Goal: Task Accomplishment & Management: Complete application form

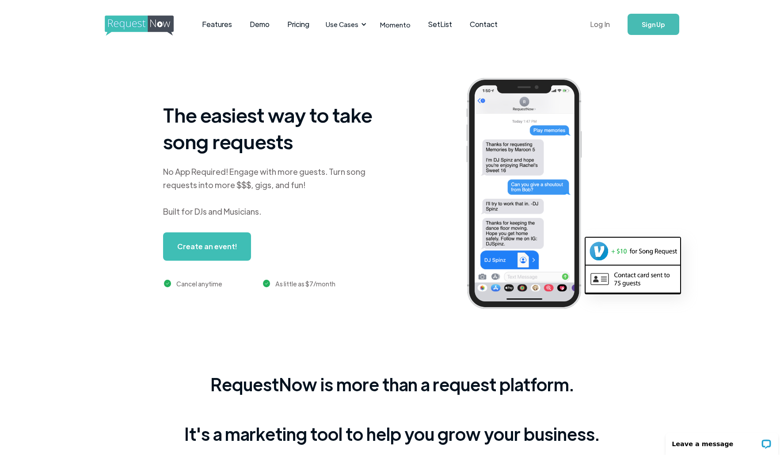
click at [602, 28] on link "Log In" at bounding box center [600, 24] width 38 height 31
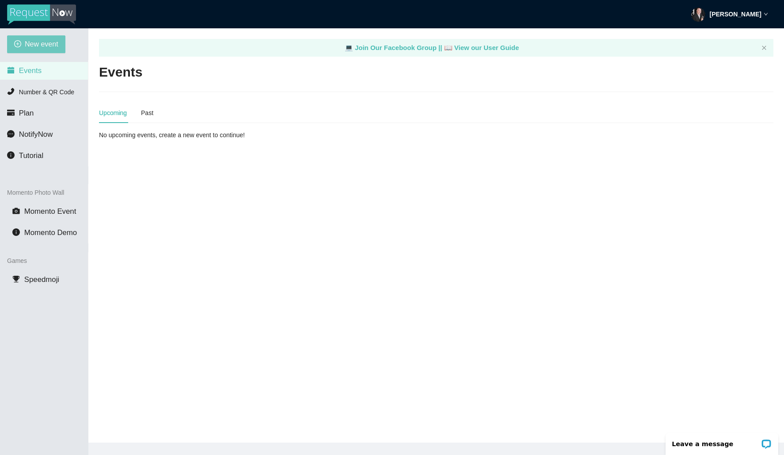
click at [29, 42] on span "New event" at bounding box center [42, 43] width 34 height 11
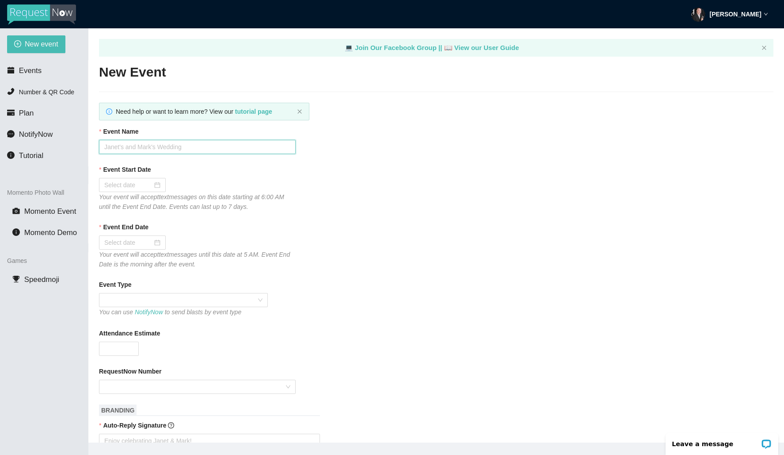
click at [176, 147] on input "Event Name" at bounding box center [197, 147] width 197 height 14
type input "PHS HoCo 2025"
click at [151, 185] on div at bounding box center [132, 185] width 56 height 10
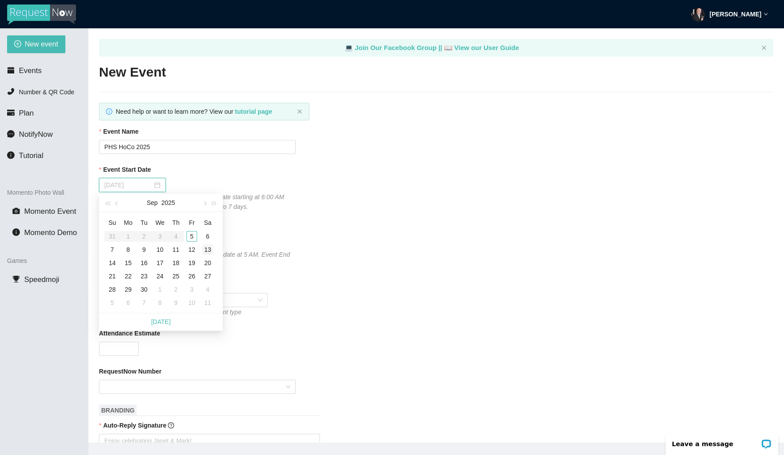
type input "[DATE]"
click at [208, 250] on div "13" at bounding box center [208, 249] width 11 height 11
type input "[DATE]"
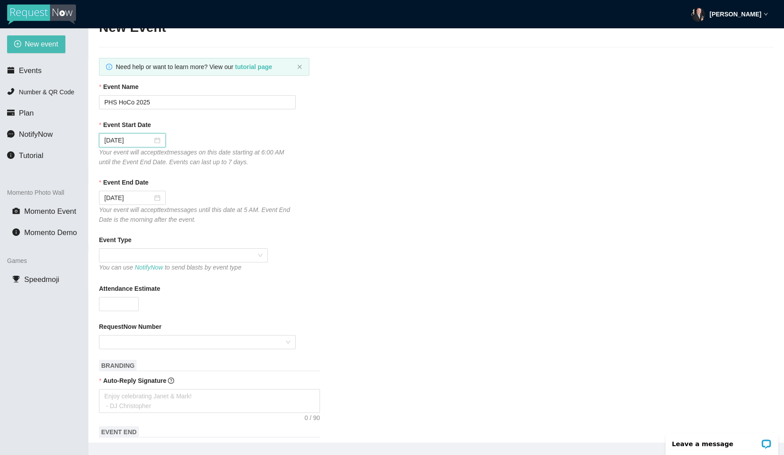
scroll to position [98, 0]
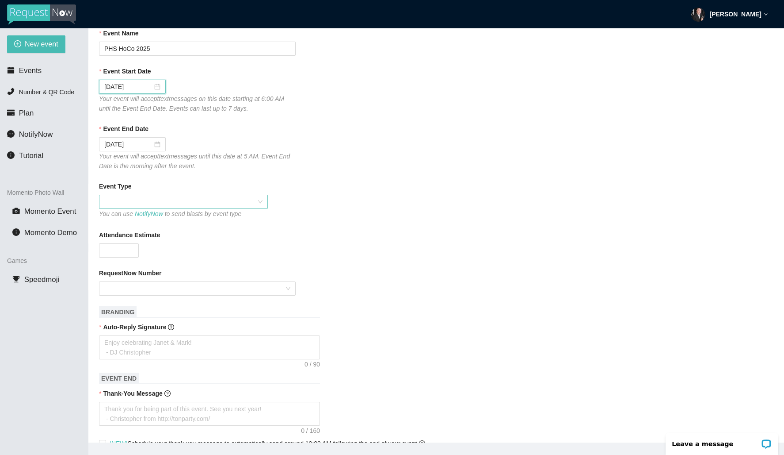
click at [220, 204] on span at bounding box center [183, 201] width 158 height 13
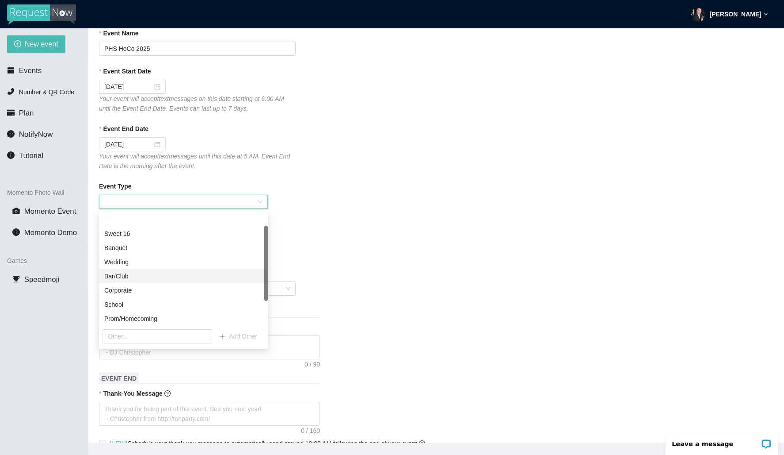
scroll to position [34, 0]
click at [208, 283] on div "Prom/Homecoming" at bounding box center [183, 284] width 158 height 10
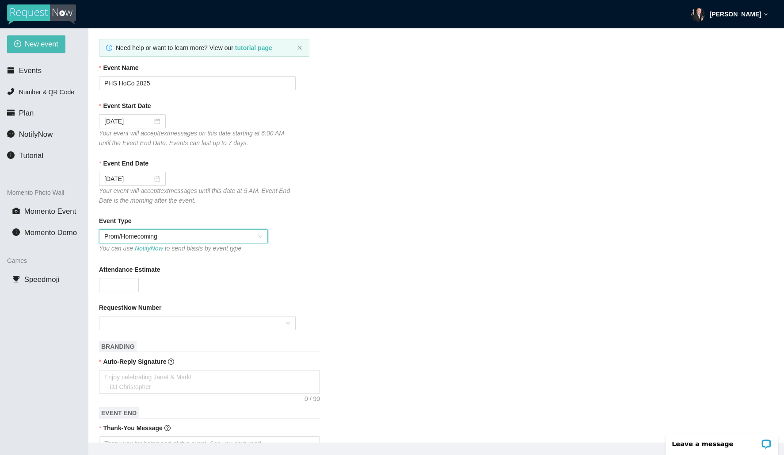
scroll to position [62, 0]
click at [392, 257] on form "Event Name PHS HoCo 2025 Event Start Date [DATE] Your event will accept text me…" at bounding box center [436, 422] width 675 height 715
click at [119, 288] on input "Attendance Estimate" at bounding box center [118, 286] width 39 height 13
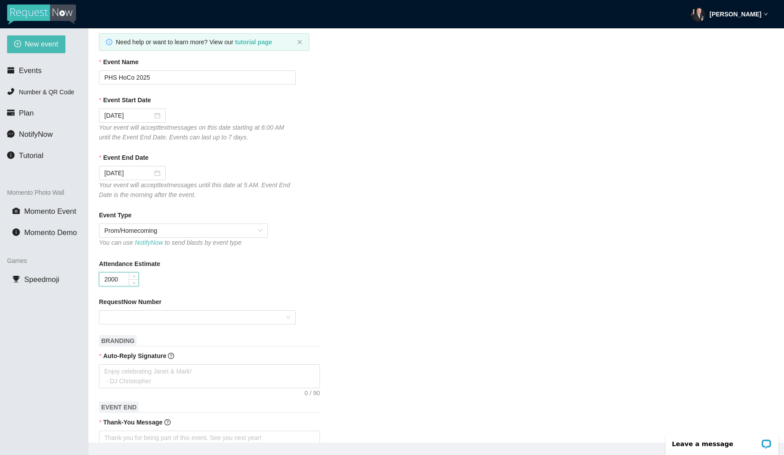
scroll to position [73, 0]
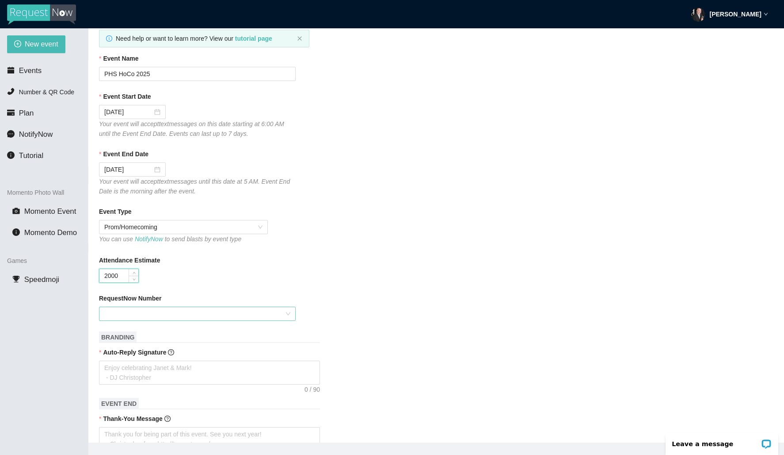
type input "2000"
click at [230, 316] on input "RequestNow Number" at bounding box center [194, 313] width 180 height 13
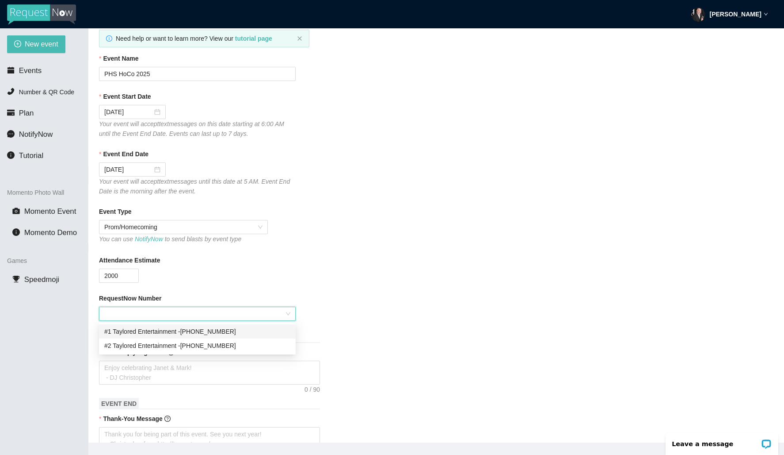
click at [239, 329] on div "#1 Taylored Entertainment - [PHONE_NUMBER]" at bounding box center [197, 331] width 186 height 10
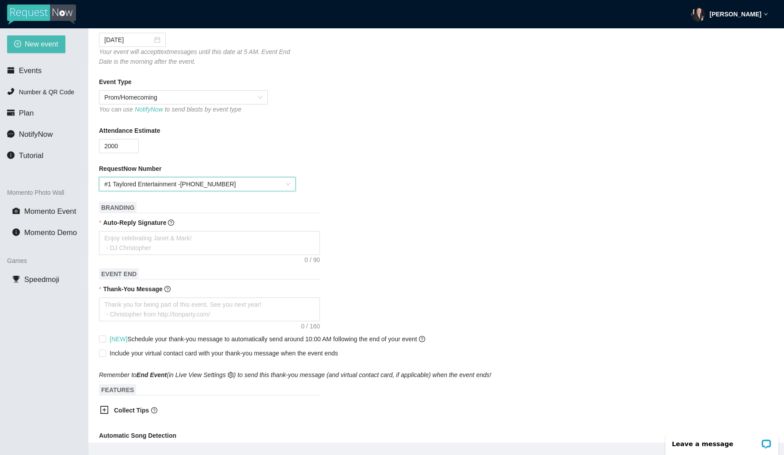
scroll to position [206, 0]
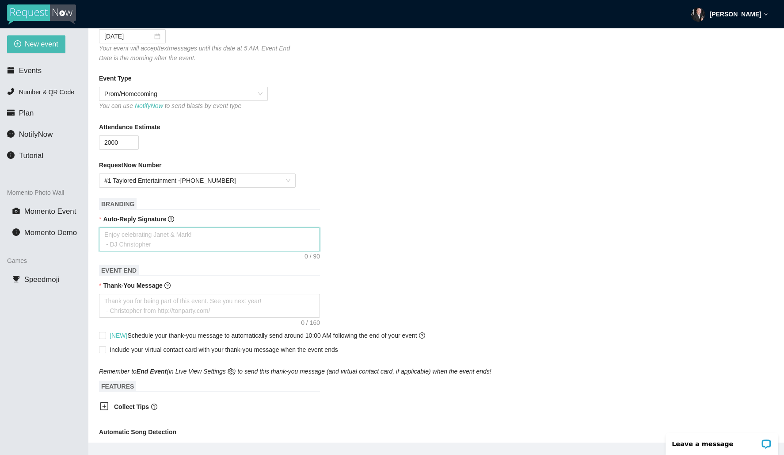
click at [175, 240] on textarea "Auto-Reply Signature" at bounding box center [209, 239] width 221 height 24
type textarea "T"
type textarea "Th"
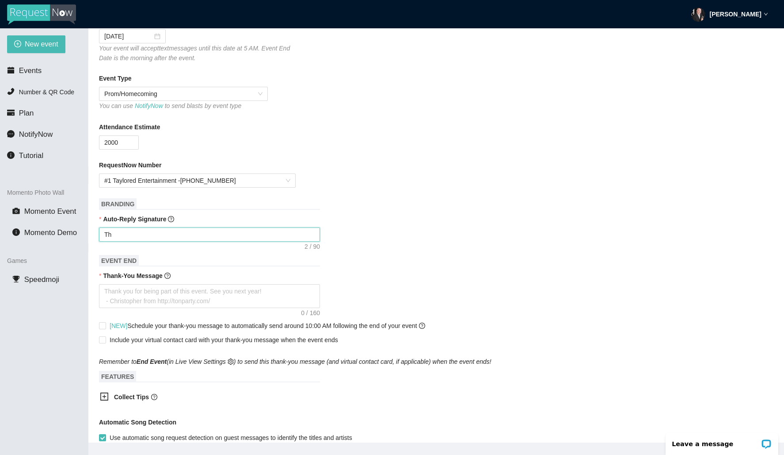
type textarea "Tha"
type textarea "Than"
type textarea "Thank"
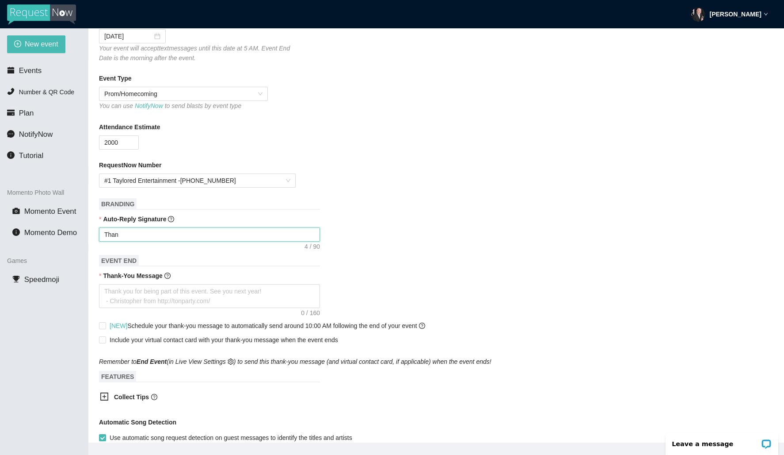
type textarea "Thank"
type textarea "Thanks"
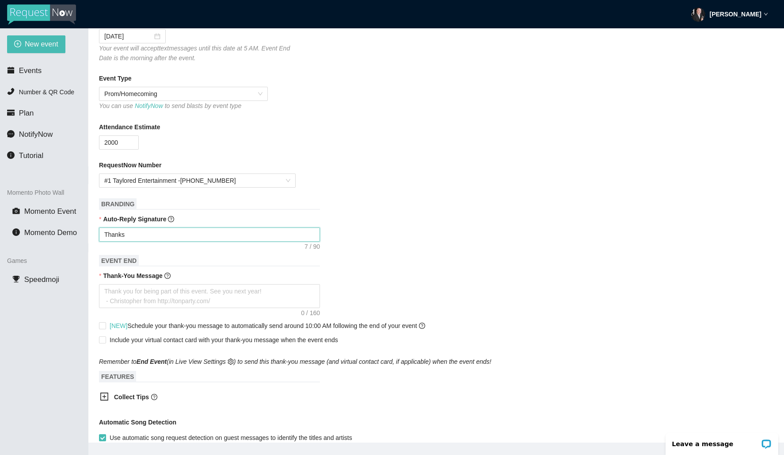
type textarea "Thanks f"
type textarea "Thanks fo"
type textarea "Thanks for"
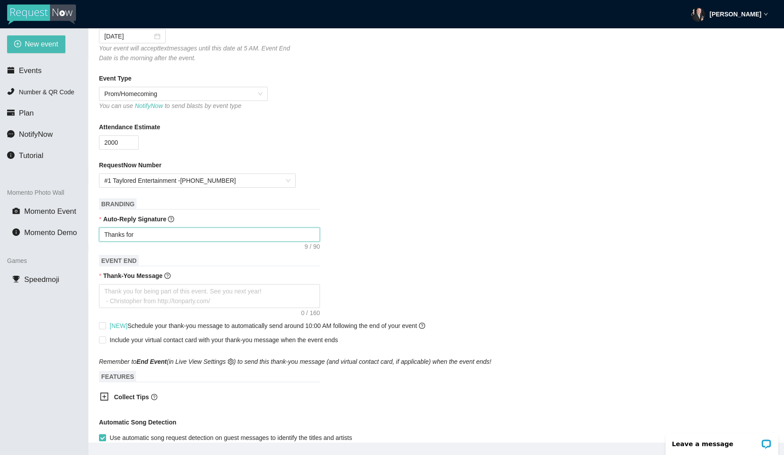
type textarea "Thanks for"
type textarea "Thanks for y"
type textarea "Thanks for yo"
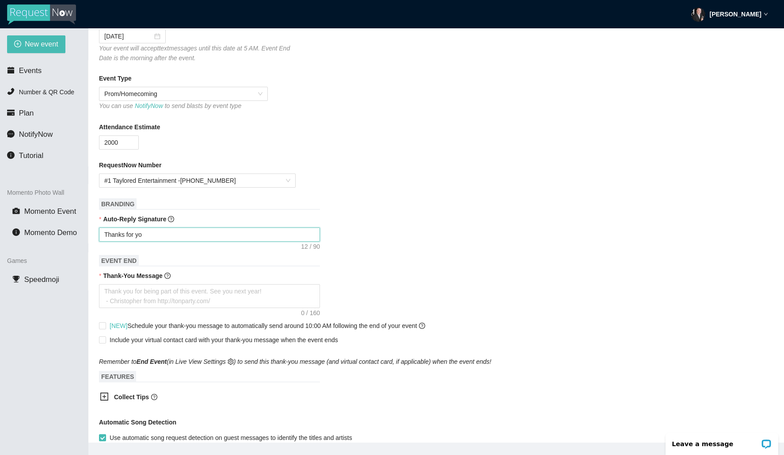
type textarea "Thanks for you"
type textarea "Thanks for your"
type textarea "Thanks for your s"
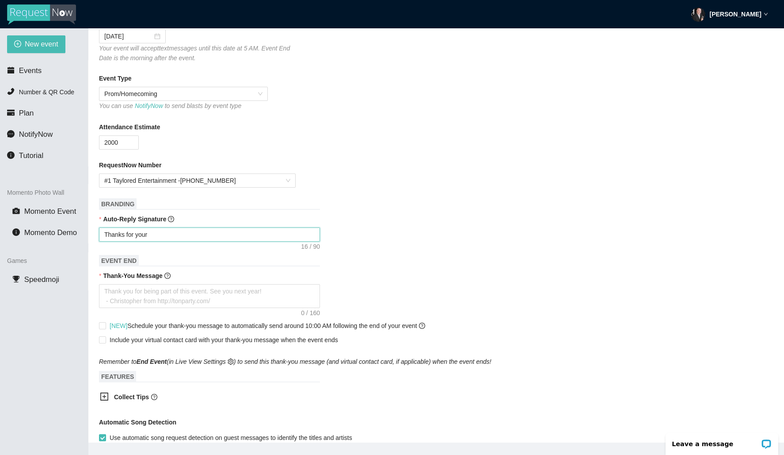
type textarea "Thanks for your s"
type textarea "Thanks for your su"
type textarea "Thanks for your sug"
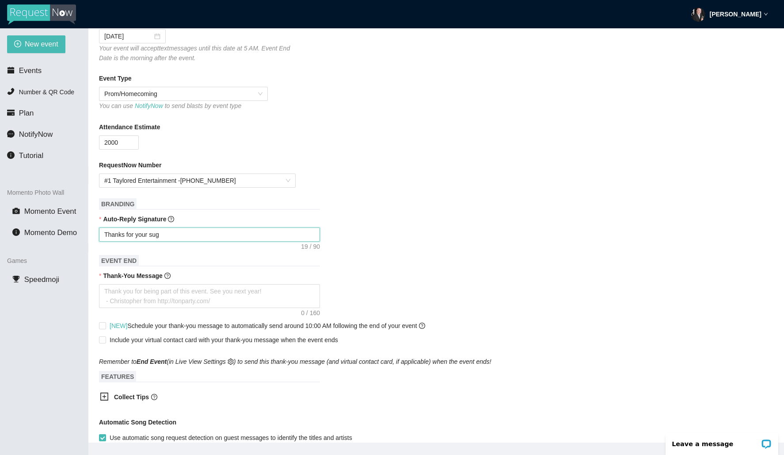
type textarea "Thanks for your [PERSON_NAME]"
type textarea "Thanks for your sugge"
type textarea "Thanks for your sugges"
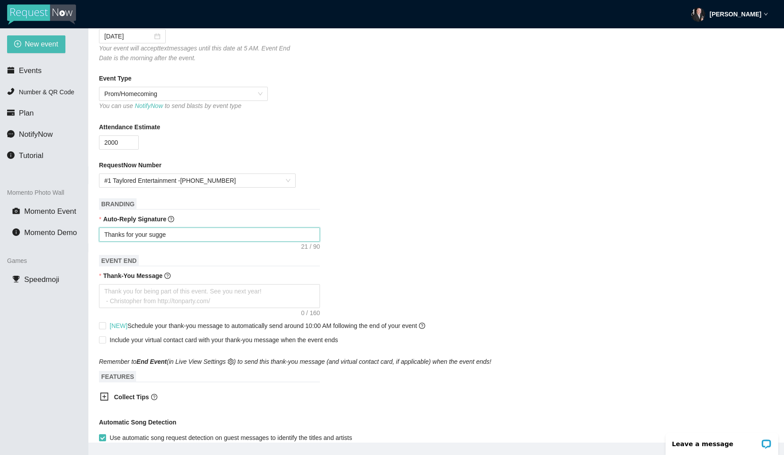
type textarea "Thanks for your sugges"
type textarea "Thanks for your suggest"
type textarea "Thanks for your suggesti"
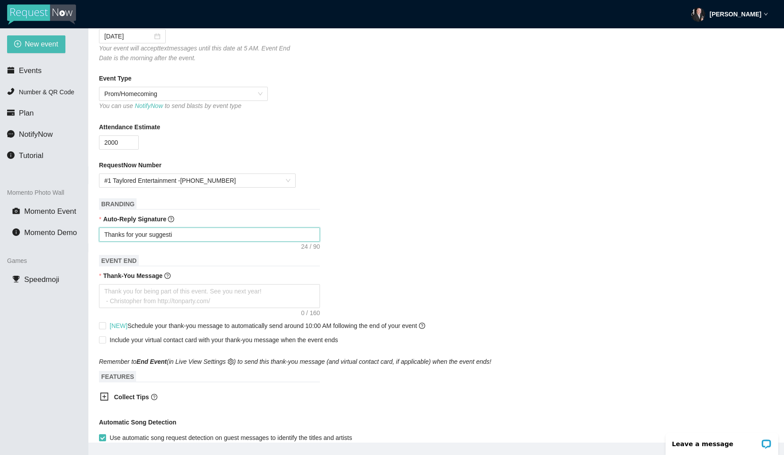
type textarea "Thanks for your suggestio"
type textarea "Thanks for your suggestion"
type textarea "Thanks for your suggestion!"
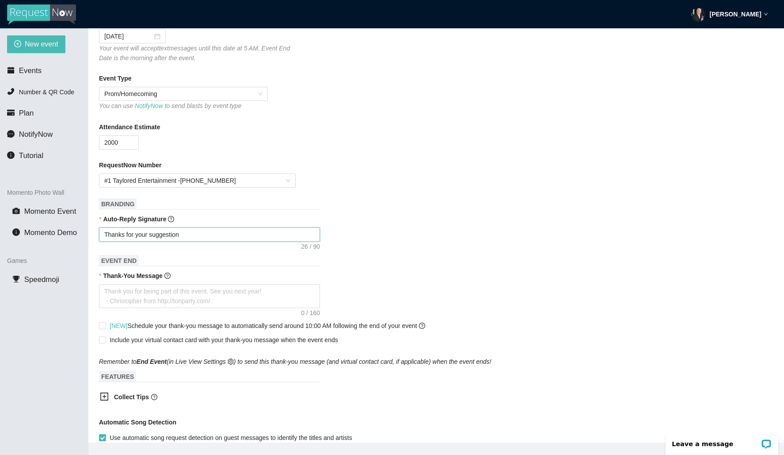
type textarea "Thanks for your suggestion!"
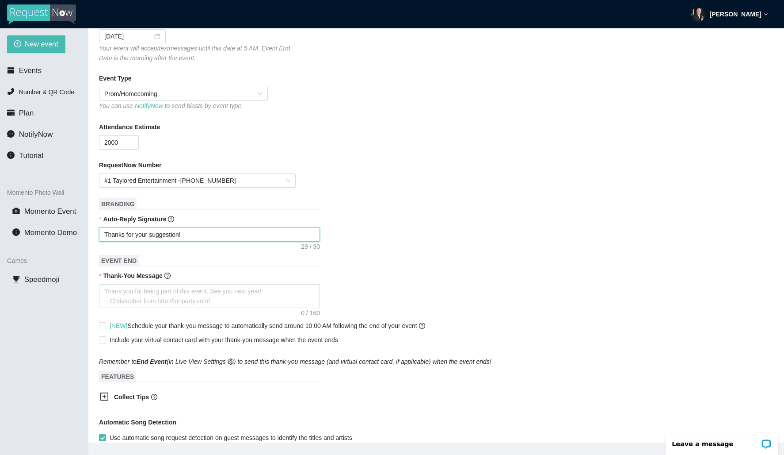
type textarea "Thanks for your suggestion! I"
type textarea "Thanks for your suggestion! I'"
type textarea "Thanks for your suggestion! I'l"
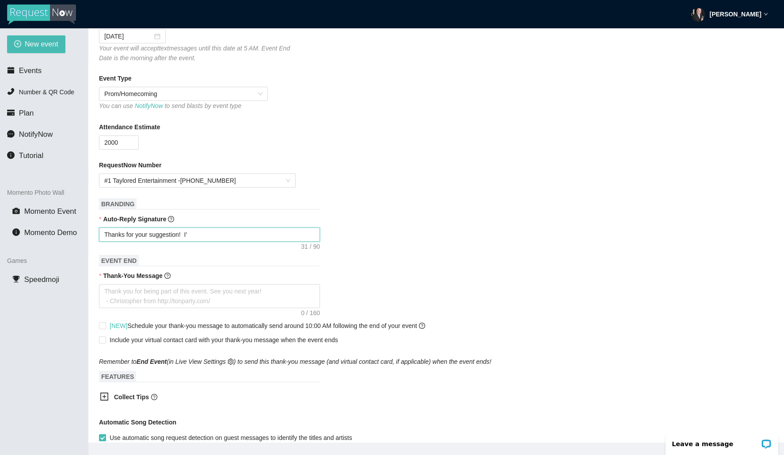
type textarea "Thanks for your suggestion! I'l"
type textarea "Thanks for your suggestion! I'll"
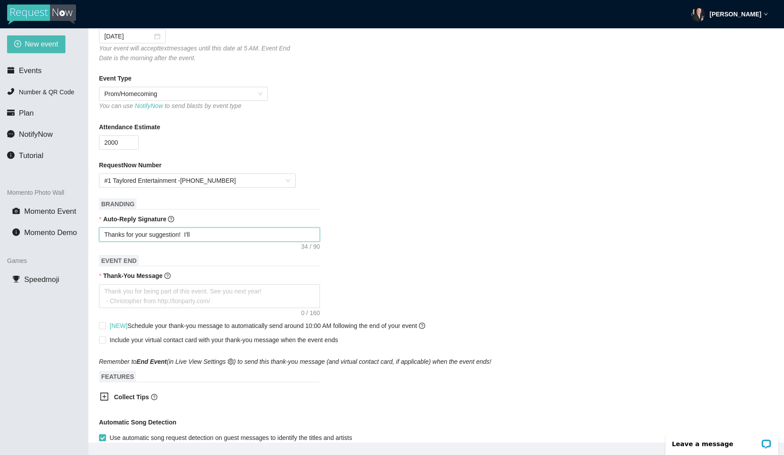
type textarea "Thanks for your suggestion! I'll t"
type textarea "Thanks for your suggestion! I'll tr"
type textarea "Thanks for your suggestion! I'll try"
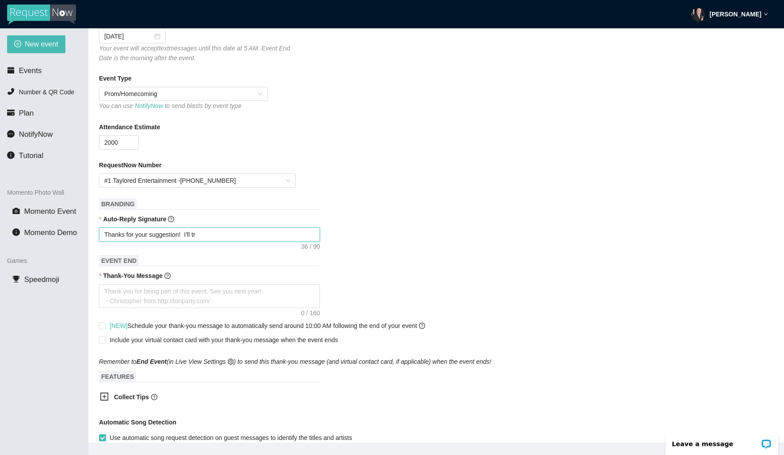
type textarea "Thanks for your suggestion! I'll try"
type textarea "Thanks for your suggestion! I'll try y"
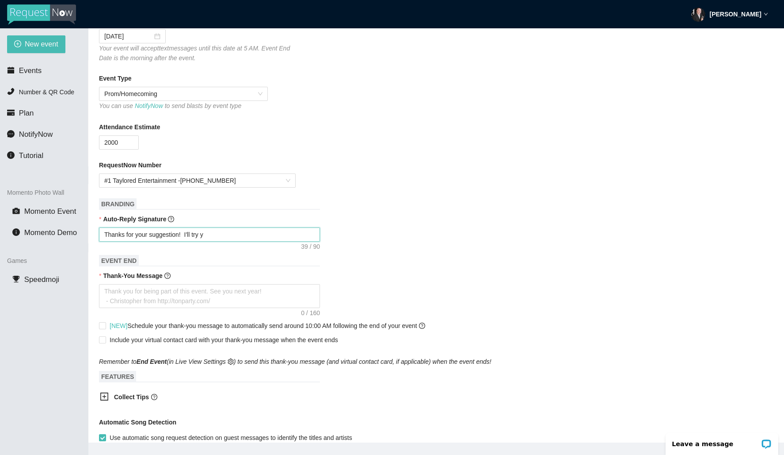
type textarea "Thanks for your suggestion! I'll try"
type textarea "Thanks for your suggestion! I'll try t"
type textarea "Thanks for your suggestion! I'll try to"
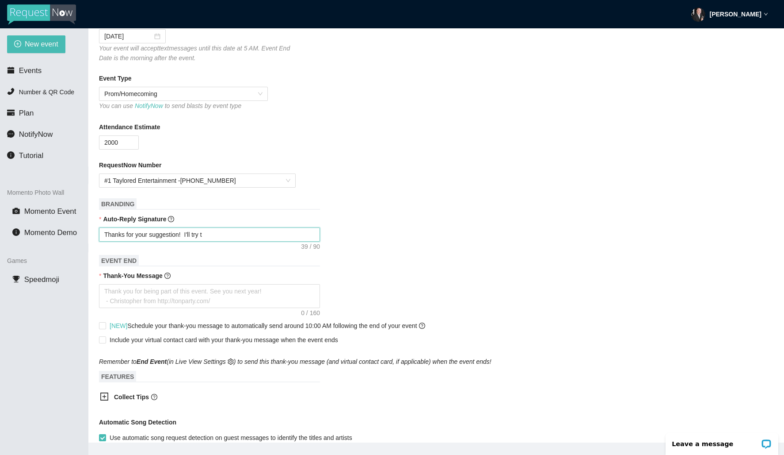
type textarea "Thanks for your suggestion! I'll try to"
type textarea "Thanks for your suggestion! I'll try to w"
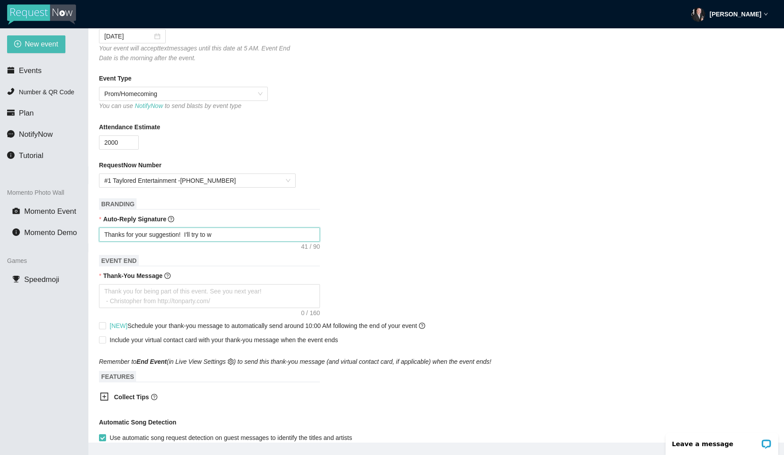
type textarea "Thanks for your suggestion! I'll try to wo"
type textarea "Thanks for your suggestion! I'll try to wor"
type textarea "Thanks for your suggestion! I'll try to work"
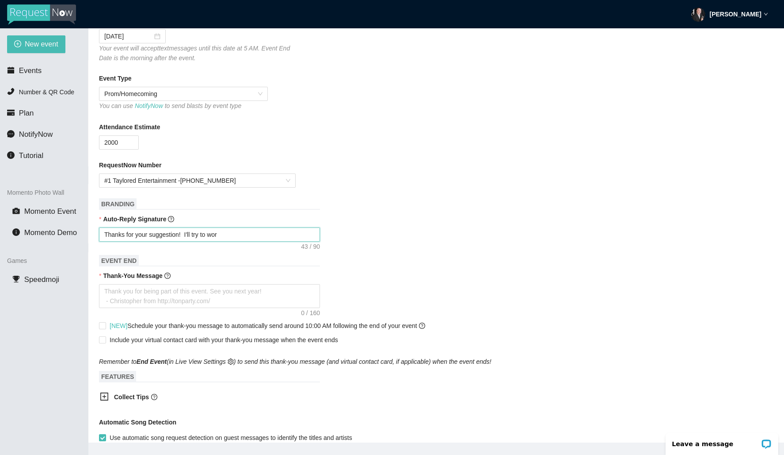
type textarea "Thanks for your suggestion! I'll try to work"
type textarea "Thanks for your suggestion! I'll try to work i"
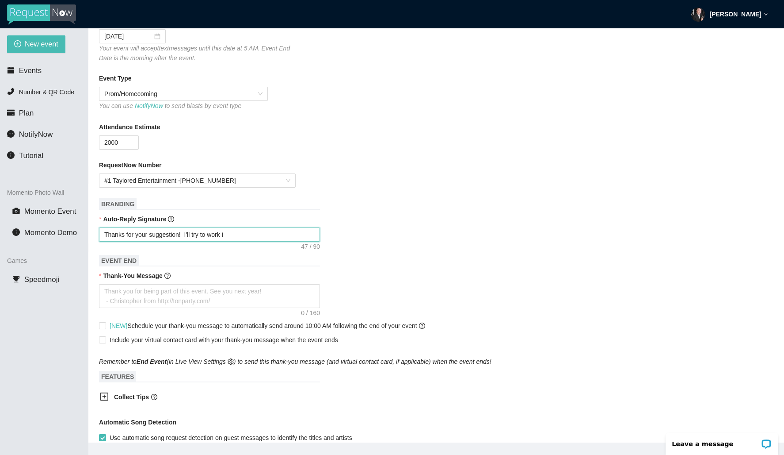
type textarea "Thanks for your suggestion! I'll try to work it"
type textarea "Thanks for your suggestion! I'll try to work it i"
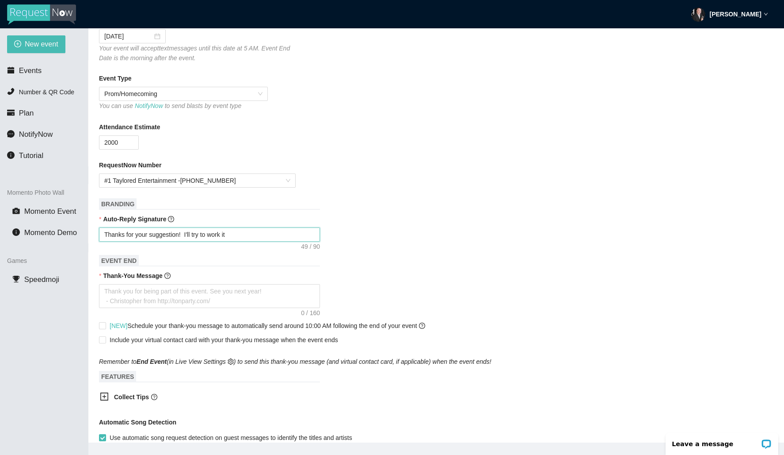
type textarea "Thanks for your suggestion! I'll try to work it i"
type textarea "Thanks for your suggestion! I'll try to work it in"
type textarea "Thanks for your suggestion! I'll try to work it in!"
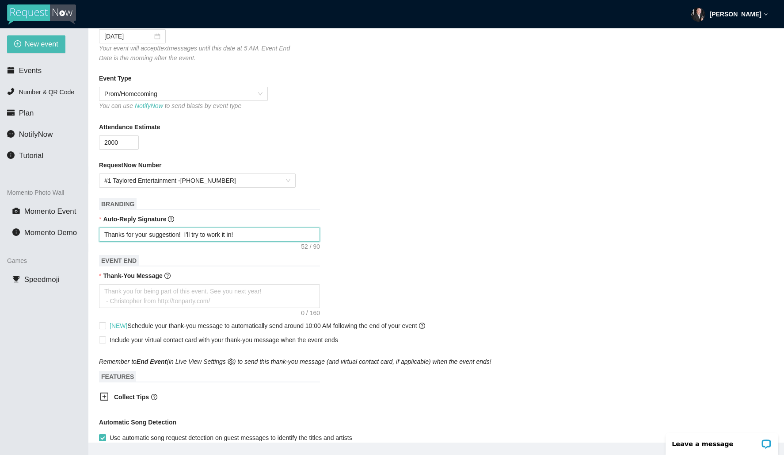
type textarea "Thanks for your suggestion! I'll try to work it in!"
type textarea "Thanks for your suggestion! I'll try to work it in! _"
type textarea "Thanks for your suggestion! I'll try to work it in! _D"
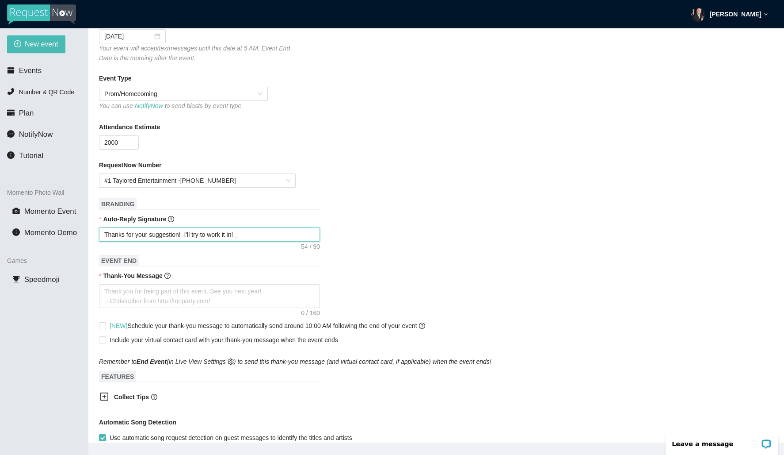
type textarea "Thanks for your suggestion! I'll try to work it in! _D"
type textarea "Thanks for your suggestion! I'll try to work it in! _DJ"
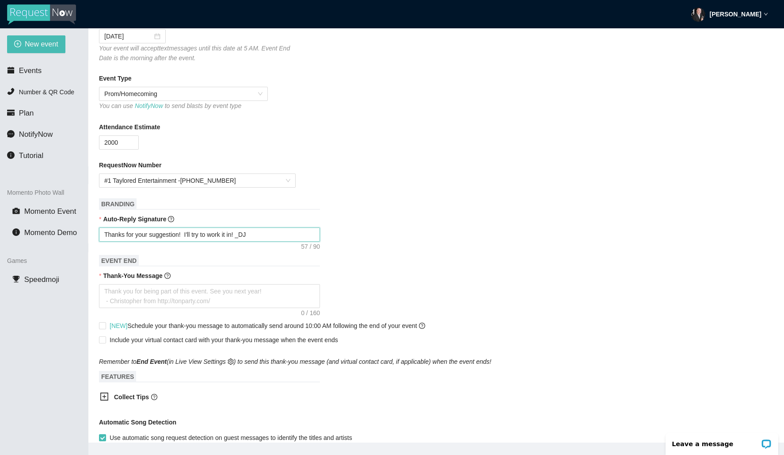
type textarea "Thanks for your suggestion! I'll try to work it in! _DJ O"
type textarea "Thanks for your suggestion! I'll try to work it in! _DJ Ol"
type textarea "Thanks for your suggestion! I'll try to work it in! _DJ Oly"
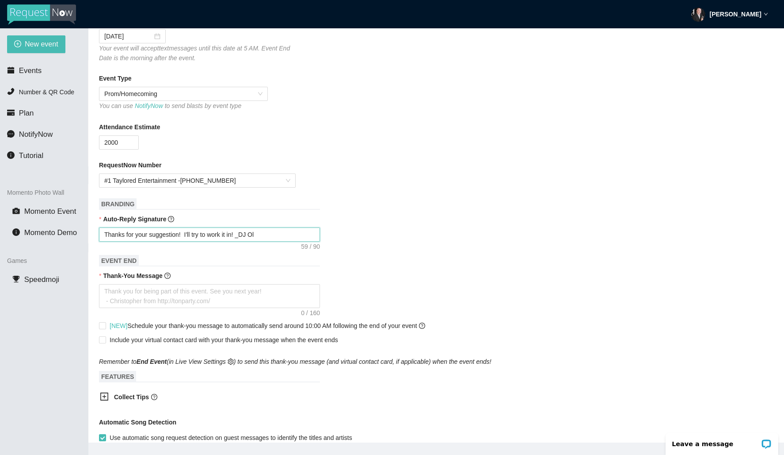
type textarea "Thanks for your suggestion! I'll try to work it in! _DJ Oly"
type textarea "Thanks for your suggestion! I'll try to work it in! _DJ [PERSON_NAME]"
click at [244, 238] on textarea "Thanks for your suggestion! I'll try to work it in! _DJ [PERSON_NAME]" at bounding box center [209, 234] width 221 height 14
type textarea "Thanks for your suggestion! I'll try to work it in! DJ Olyn"
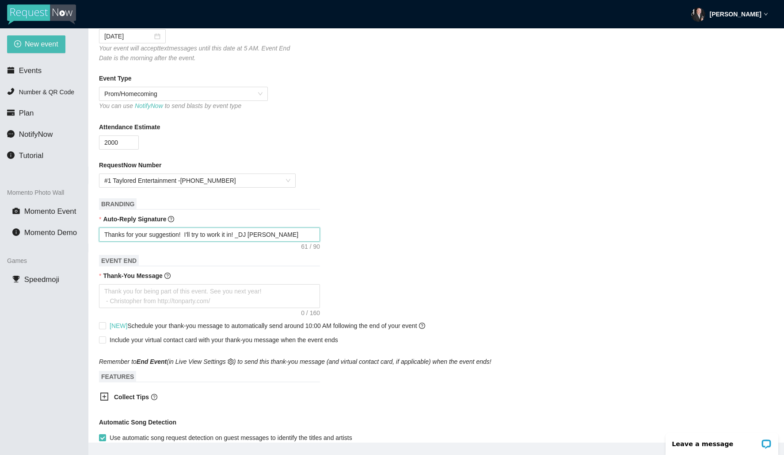
type textarea "Thanks for your suggestion! I'll try to work it in! DJ Olyn"
type textarea "Thanks for your suggestion! I'll try to work it in! -[PERSON_NAME]"
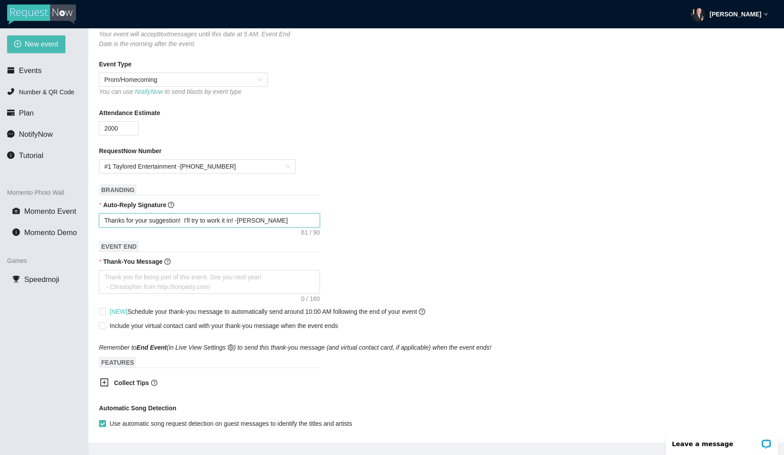
scroll to position [232, 0]
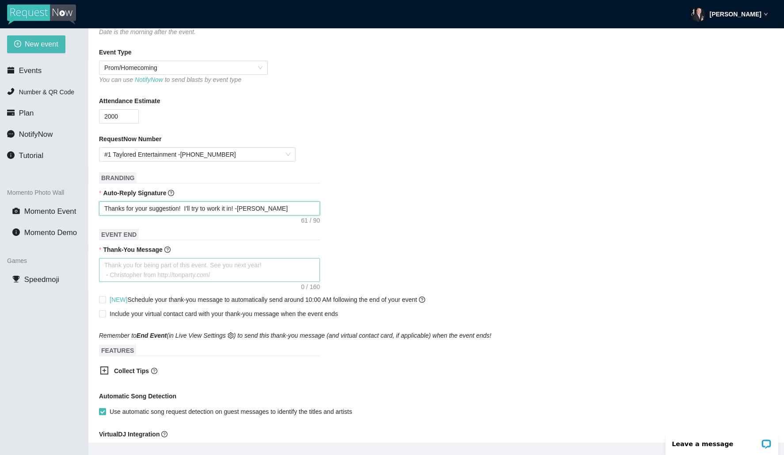
type textarea "Thanks for your suggestion! I'll try to work it in! -[PERSON_NAME]"
click at [179, 268] on textarea "Thank-You Message" at bounding box center [209, 270] width 221 height 24
type textarea "T"
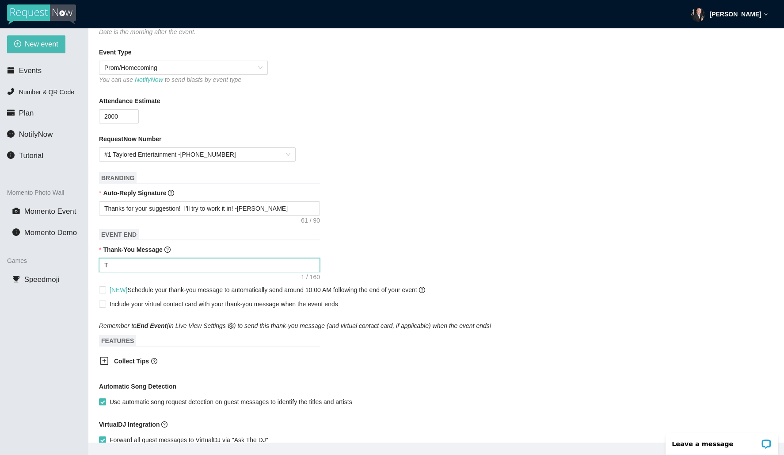
type textarea "Th"
type textarea "Tha"
type textarea "Thas"
type textarea "Thasn"
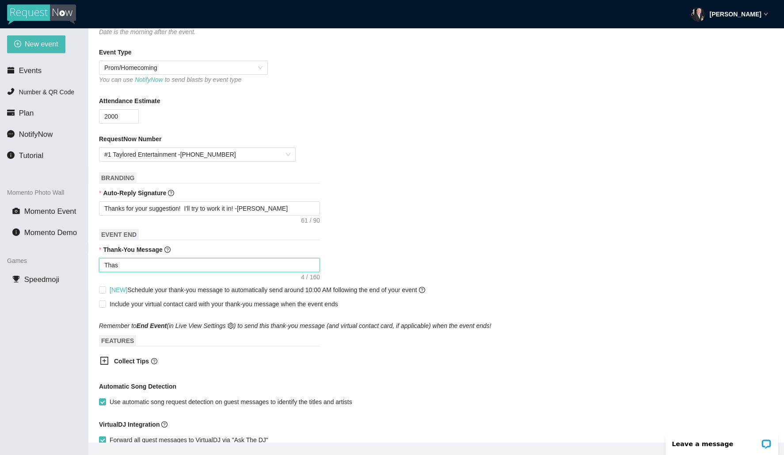
type textarea "Thasn"
type textarea "Thas"
type textarea "Tha"
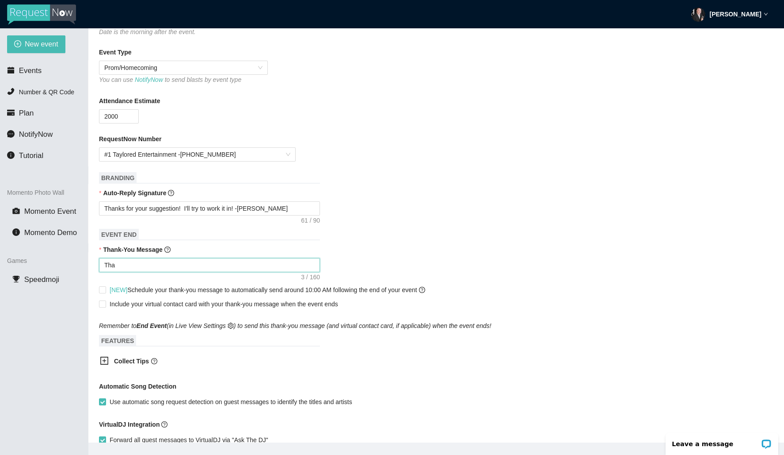
type textarea "Than"
type textarea "Thank"
type textarea "Thanks"
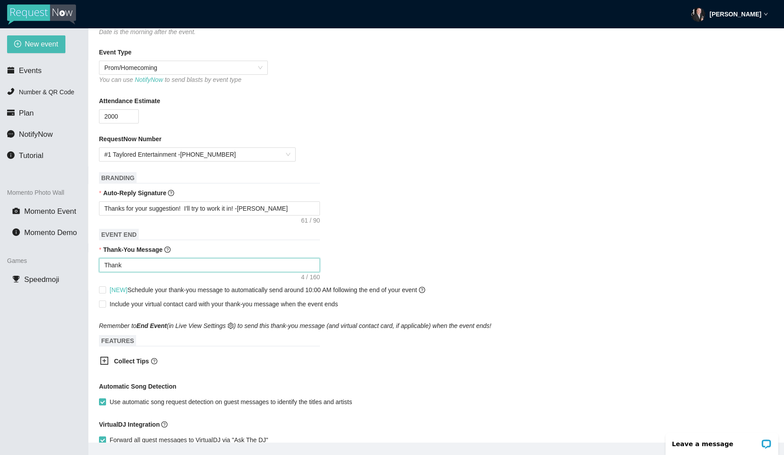
type textarea "Thanks"
type textarea "Thanks f"
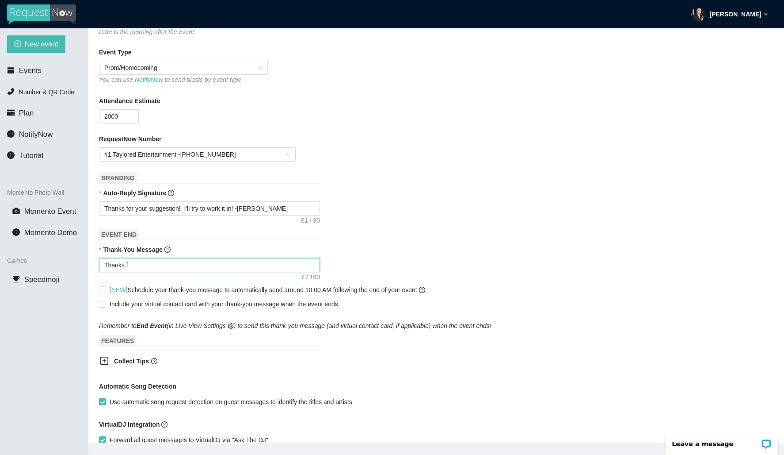
type textarea "Thanks fo"
type textarea "Thanks for"
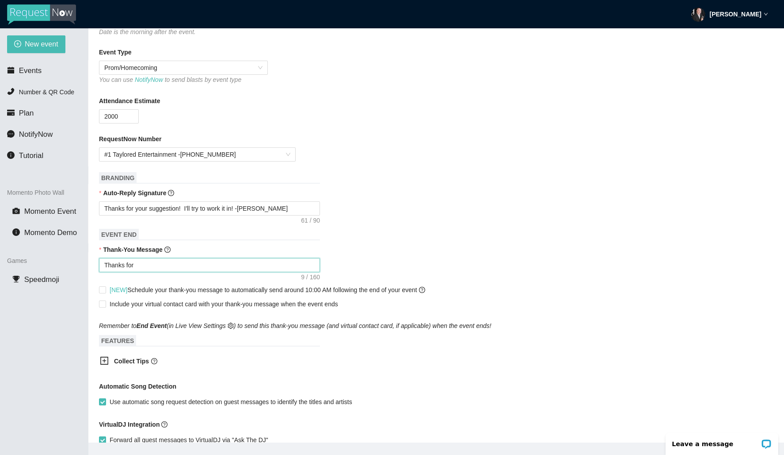
type textarea "Thanks for"
type textarea "Thanks for h"
type textarea "Thanks for he"
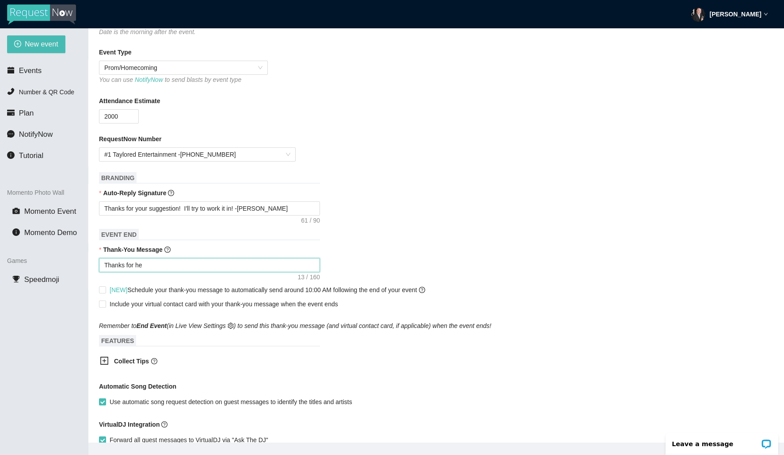
type textarea "Thanks for [PERSON_NAME]"
type textarea "Thanks for help"
type textarea "Thanks for helpi"
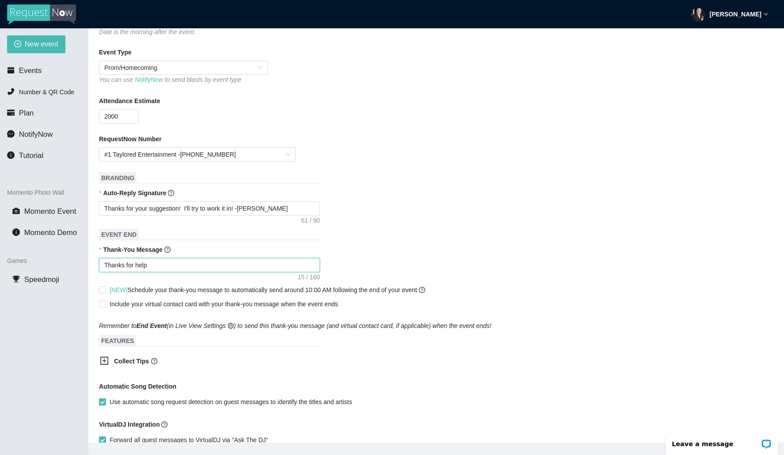
type textarea "Thanks for helpi"
type textarea "Thanks for helpin"
type textarea "Thanks for helping"
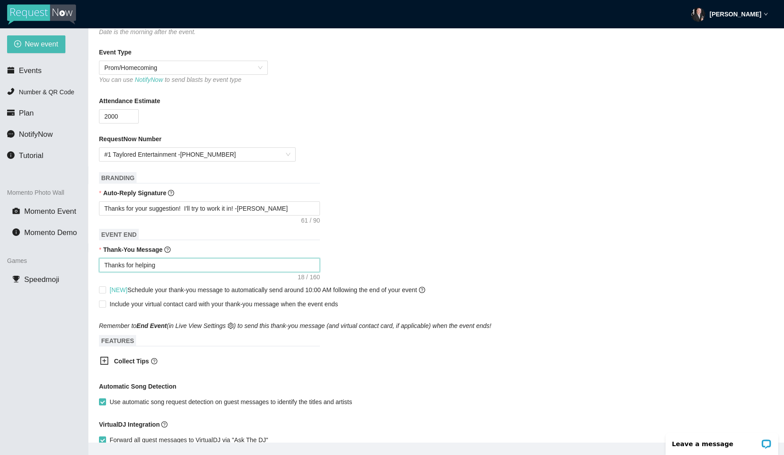
type textarea "Thanks for helping"
type textarea "Thanks for helping m"
type textarea "Thanks for helping ma"
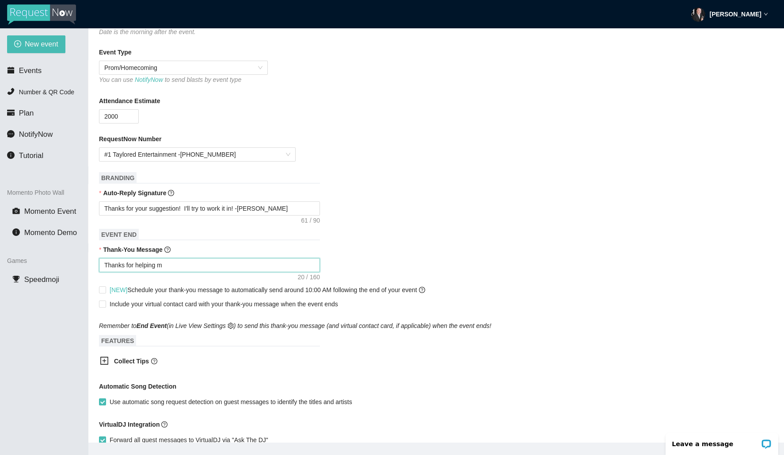
type textarea "Thanks for helping ma"
type textarea "Thanks for helping mak"
type textarea "Thanks for helping make"
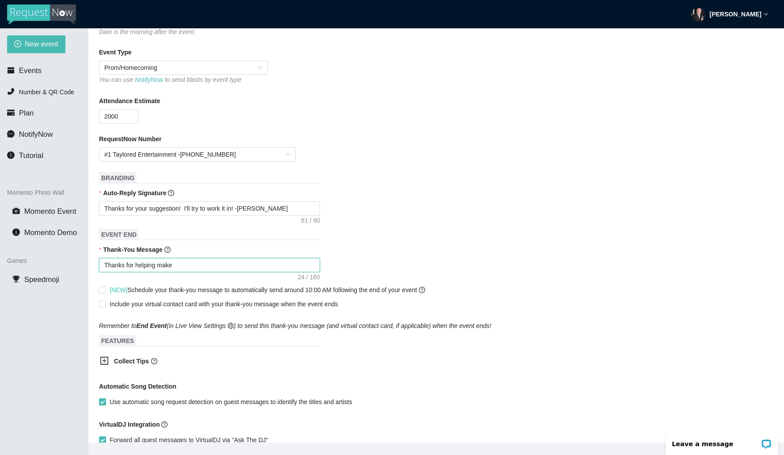
type textarea "Thanks for helping make H"
type textarea "Thanks for helping make Ho"
type textarea "Thanks for helping make HoC"
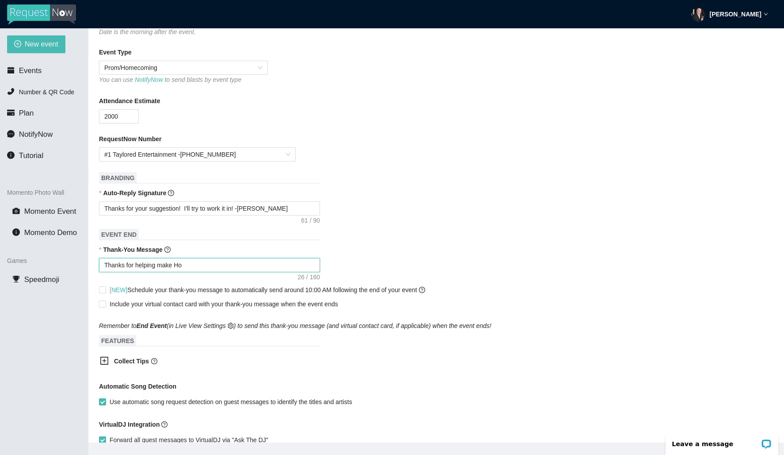
type textarea "Thanks for helping make HoC"
type textarea "Thanks for helping make HoCo"
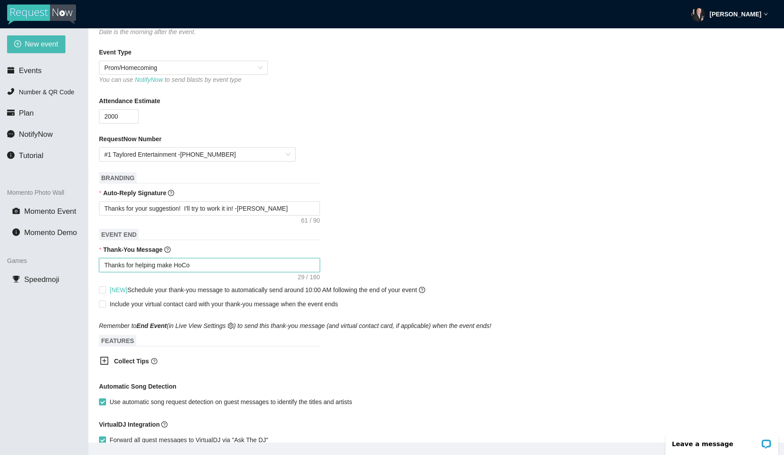
type textarea "Thanks for helping make HoCo a"
type textarea "Thanks for helping make HoCo aw"
type textarea "Thanks for helping make HoCo awe"
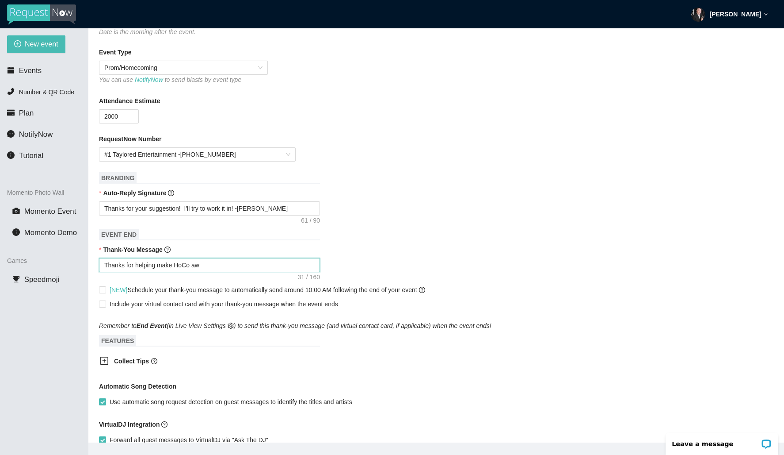
type textarea "Thanks for helping make HoCo awe"
type textarea "Thanks for helping make HoCo awes"
type textarea "Thanks for helping make HoCo aweso"
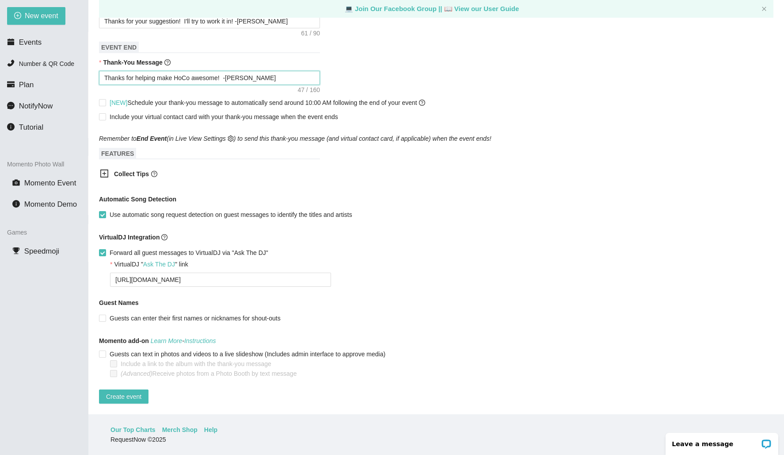
scroll to position [402, 0]
click at [118, 391] on span "Create event" at bounding box center [123, 396] width 35 height 10
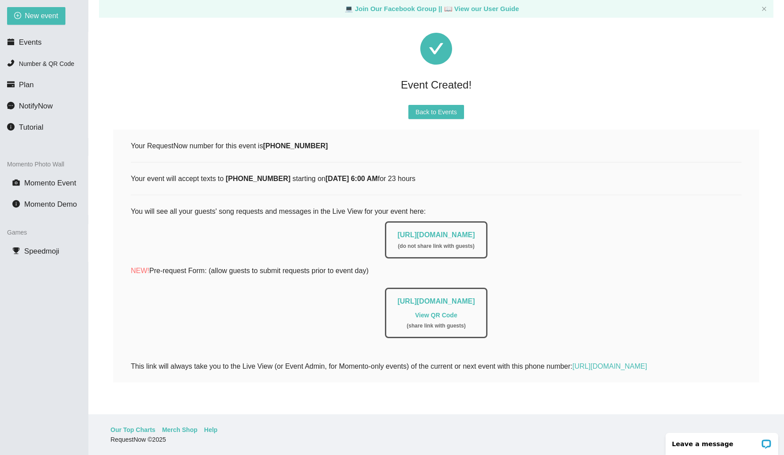
scroll to position [30, 0]
drag, startPoint x: 585, startPoint y: 294, endPoint x: 289, endPoint y: 297, distance: 295.8
click at [385, 297] on div "[URL][DOMAIN_NAME] View QR Code ( share link with guests )" at bounding box center [436, 312] width 102 height 50
copy link "[URL][DOMAIN_NAME]"
click at [437, 311] on link "View QR Code" at bounding box center [436, 314] width 42 height 7
